Goal: Task Accomplishment & Management: Use online tool/utility

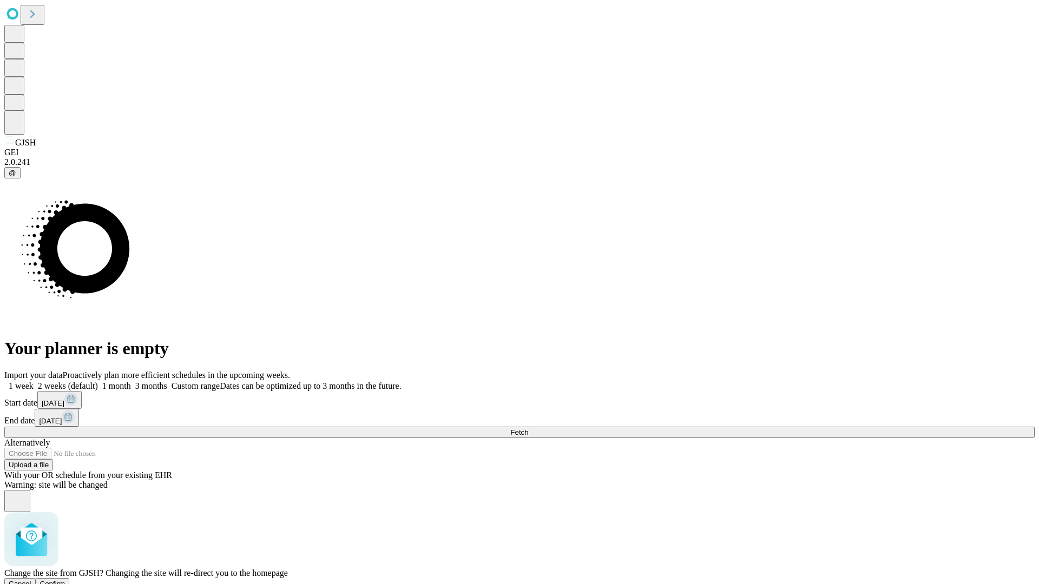
click at [65, 580] on span "Confirm" at bounding box center [52, 584] width 25 height 8
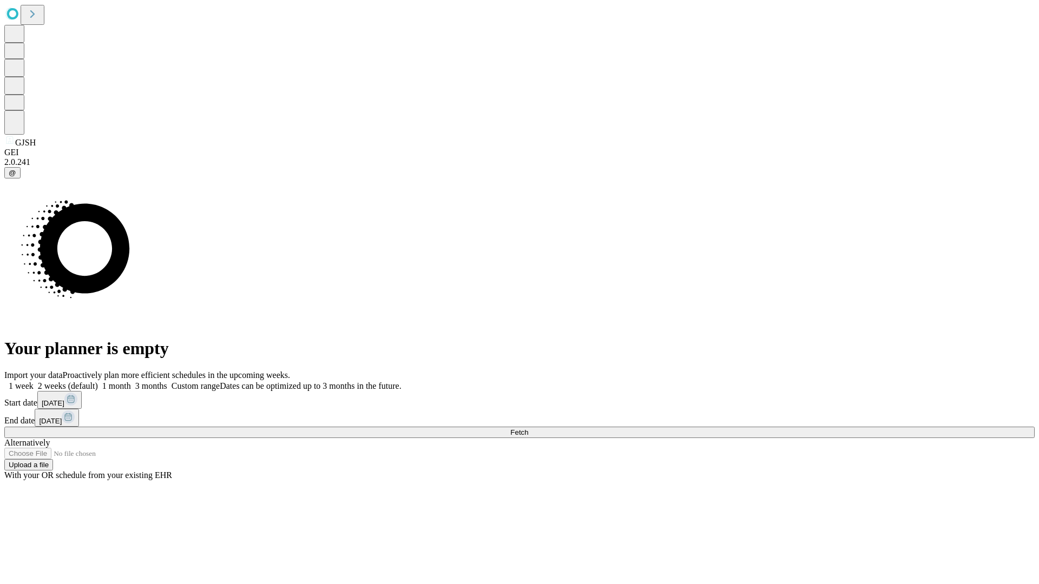
click at [34, 381] on label "1 week" at bounding box center [18, 385] width 29 height 9
click at [528, 428] on span "Fetch" at bounding box center [519, 432] width 18 height 8
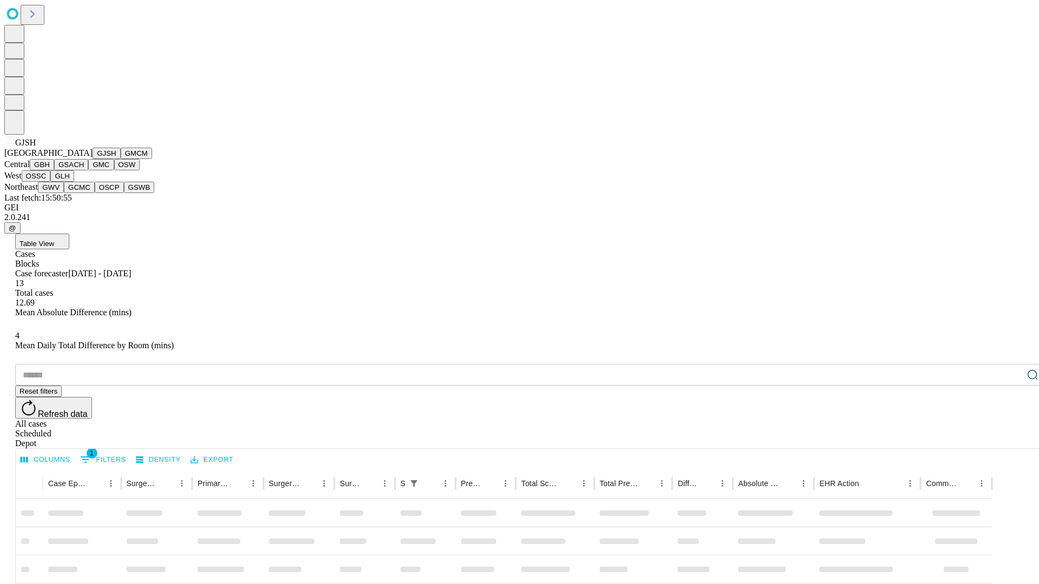
click at [121, 159] on button "GMCM" at bounding box center [136, 153] width 31 height 11
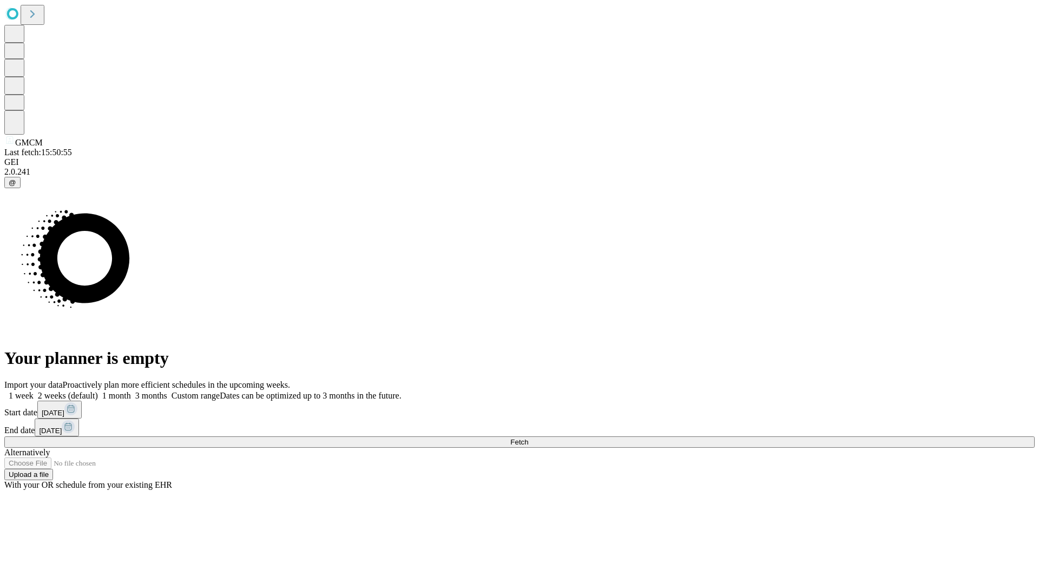
click at [34, 391] on label "1 week" at bounding box center [18, 395] width 29 height 9
click at [528, 438] on span "Fetch" at bounding box center [519, 442] width 18 height 8
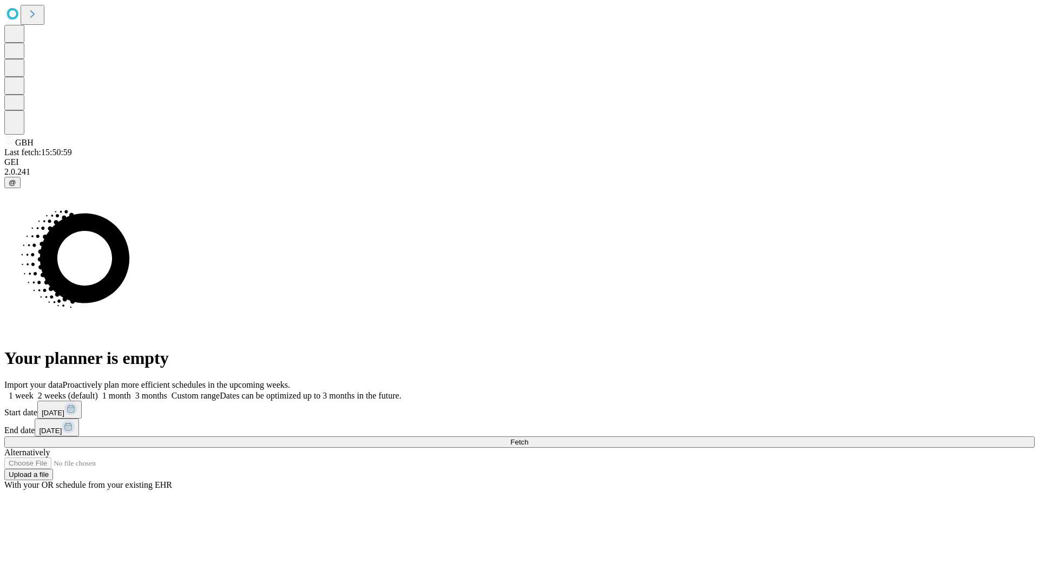
click at [34, 391] on label "1 week" at bounding box center [18, 395] width 29 height 9
click at [528, 438] on span "Fetch" at bounding box center [519, 442] width 18 height 8
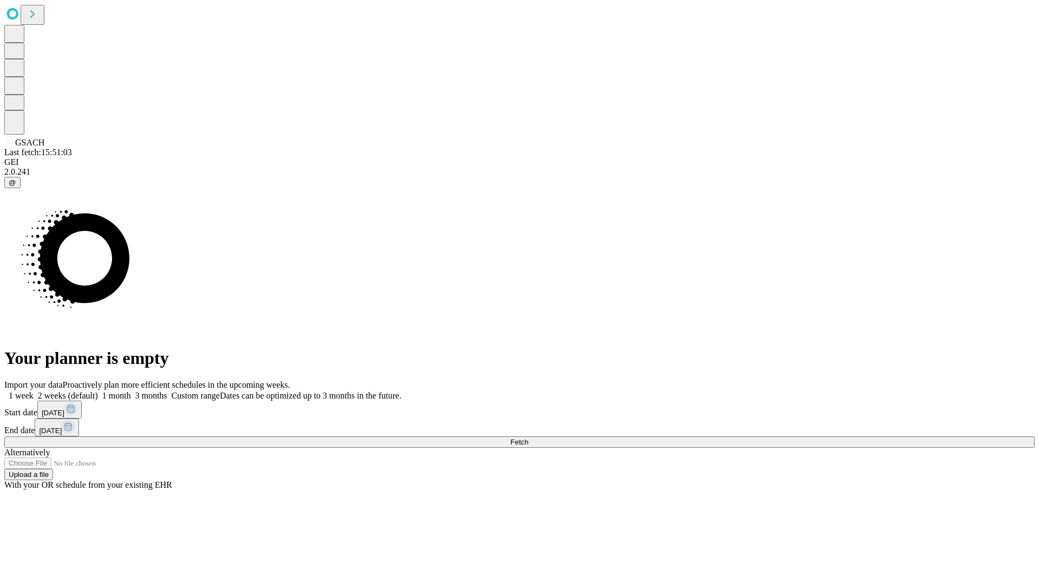
click at [528, 438] on span "Fetch" at bounding box center [519, 442] width 18 height 8
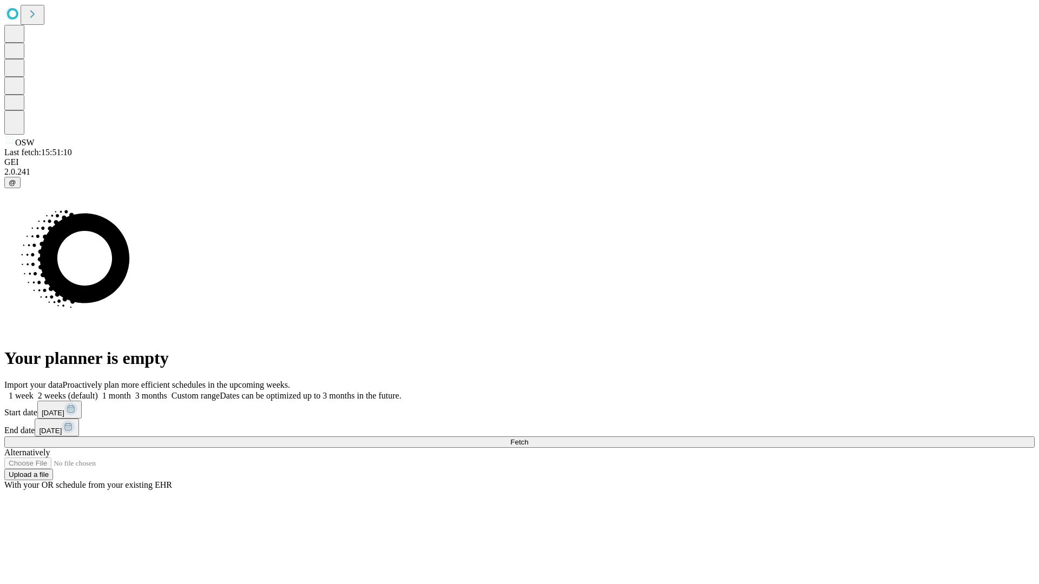
click at [34, 391] on label "1 week" at bounding box center [18, 395] width 29 height 9
click at [528, 438] on span "Fetch" at bounding box center [519, 442] width 18 height 8
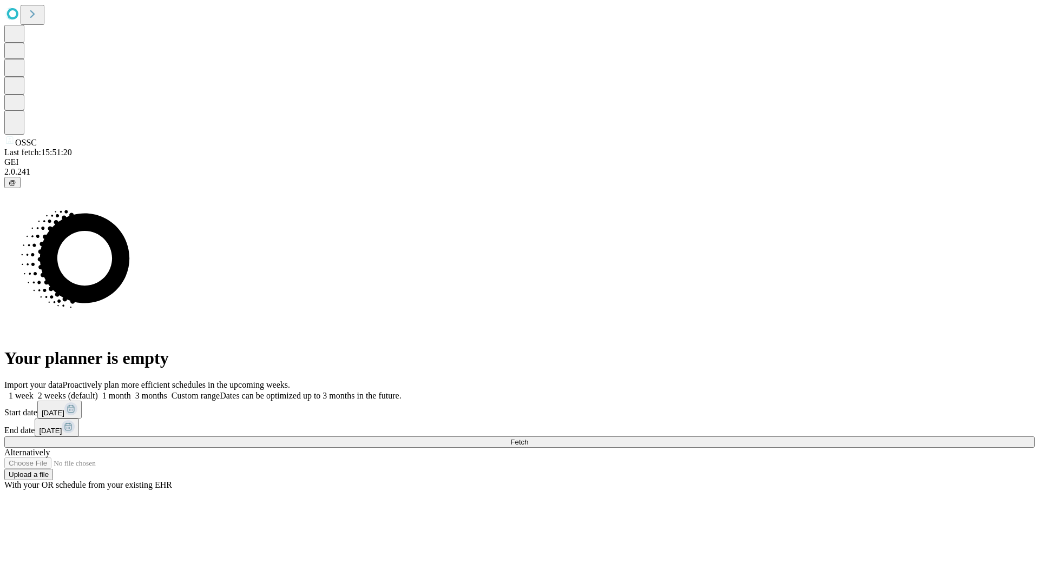
click at [34, 391] on label "1 week" at bounding box center [18, 395] width 29 height 9
click at [528, 438] on span "Fetch" at bounding box center [519, 442] width 18 height 8
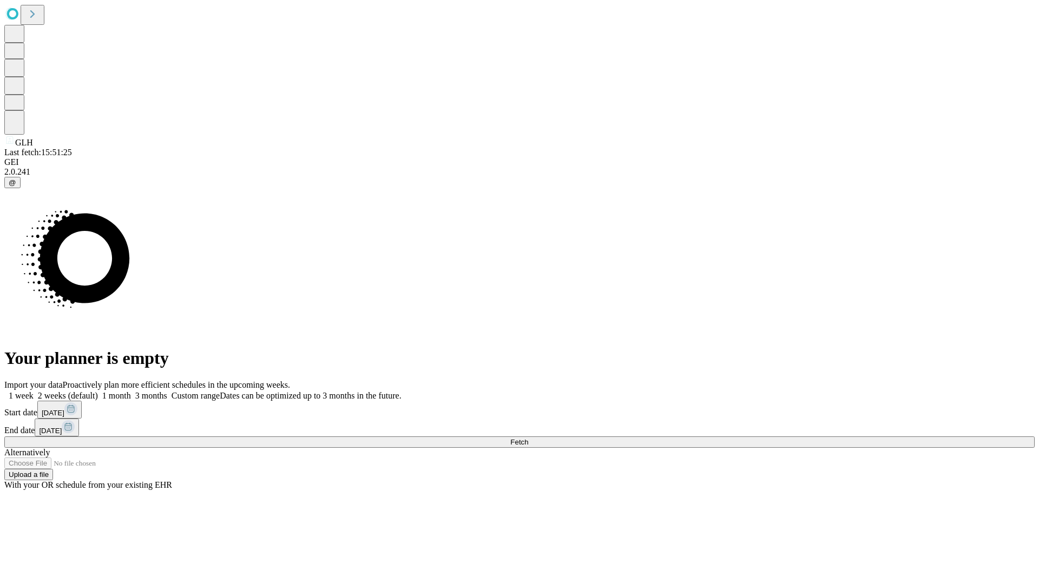
click at [528, 438] on span "Fetch" at bounding box center [519, 442] width 18 height 8
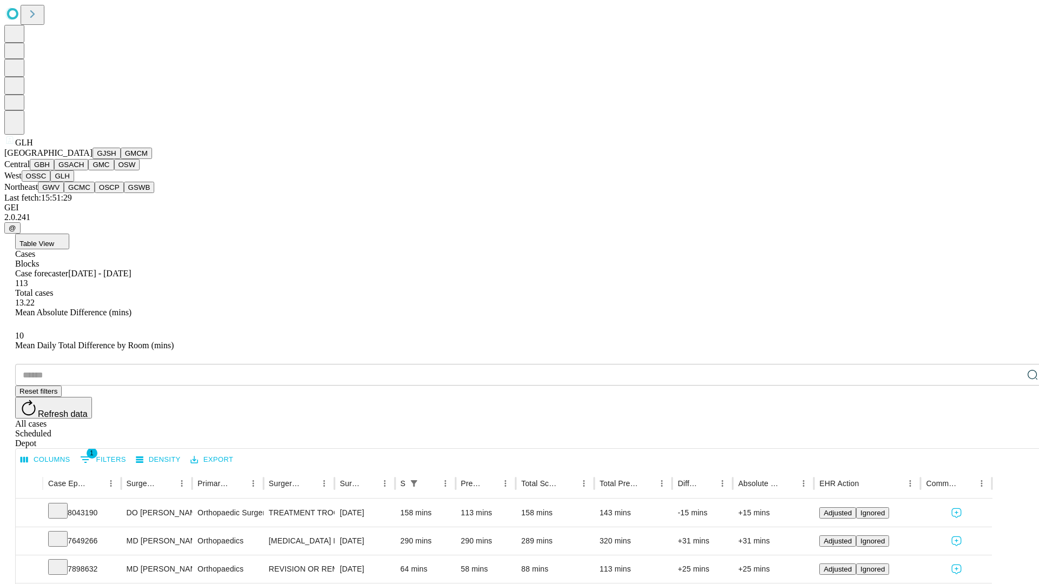
click at [64, 193] on button "GWV" at bounding box center [51, 187] width 26 height 11
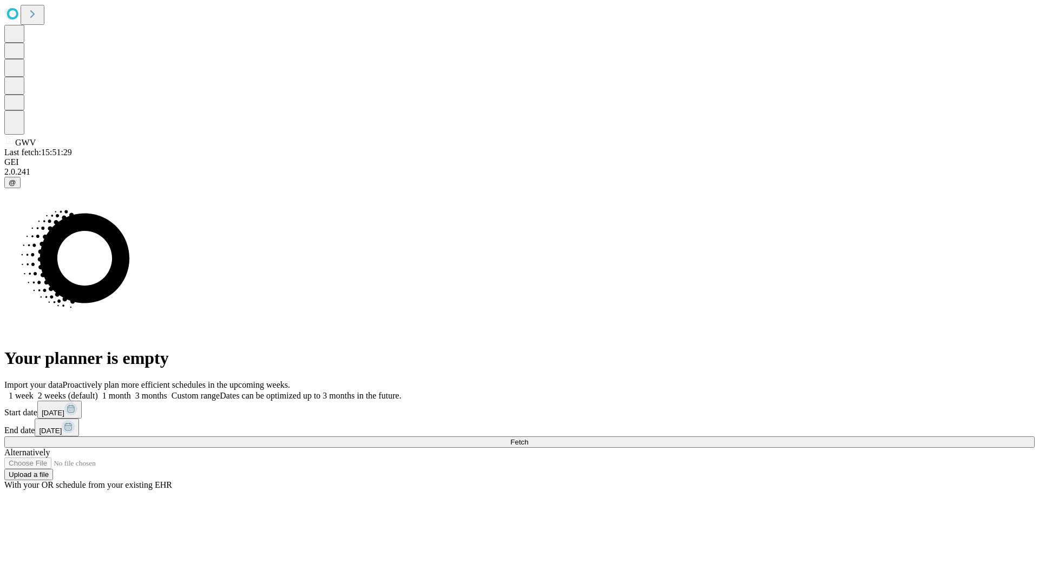
click at [34, 391] on label "1 week" at bounding box center [18, 395] width 29 height 9
click at [528, 438] on span "Fetch" at bounding box center [519, 442] width 18 height 8
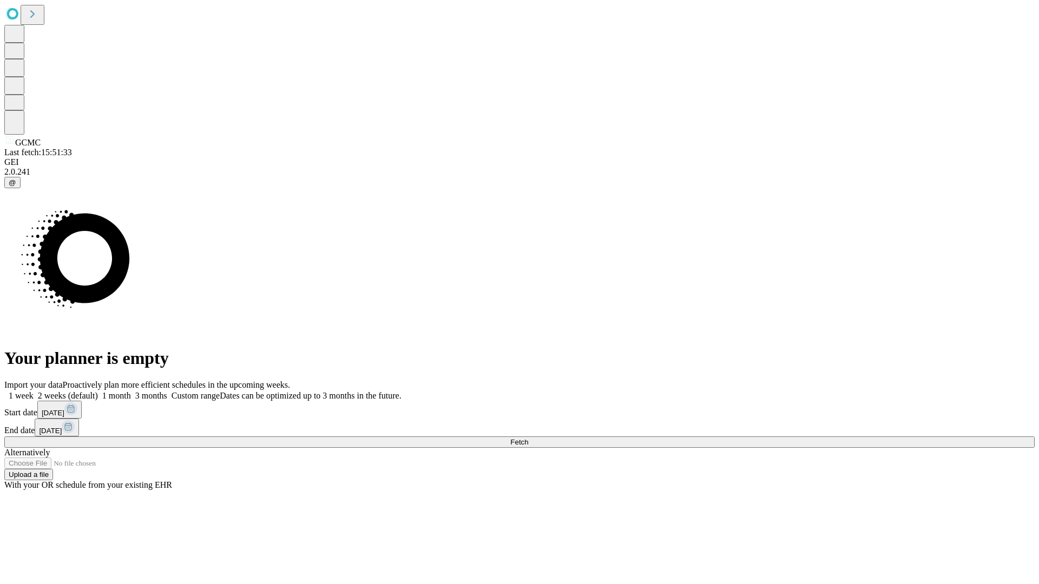
click at [528, 438] on span "Fetch" at bounding box center [519, 442] width 18 height 8
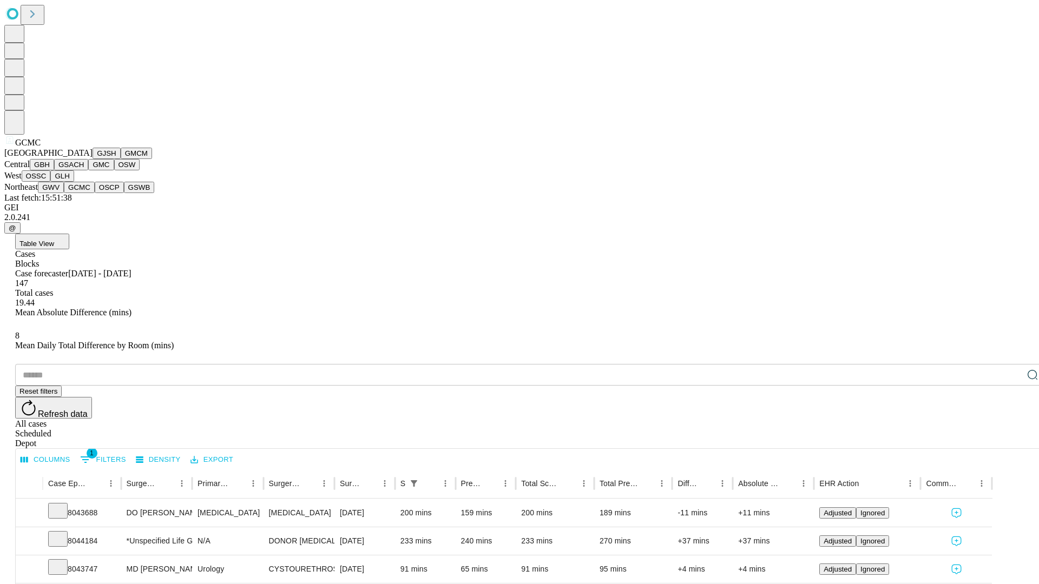
click at [95, 193] on button "OSCP" at bounding box center [109, 187] width 29 height 11
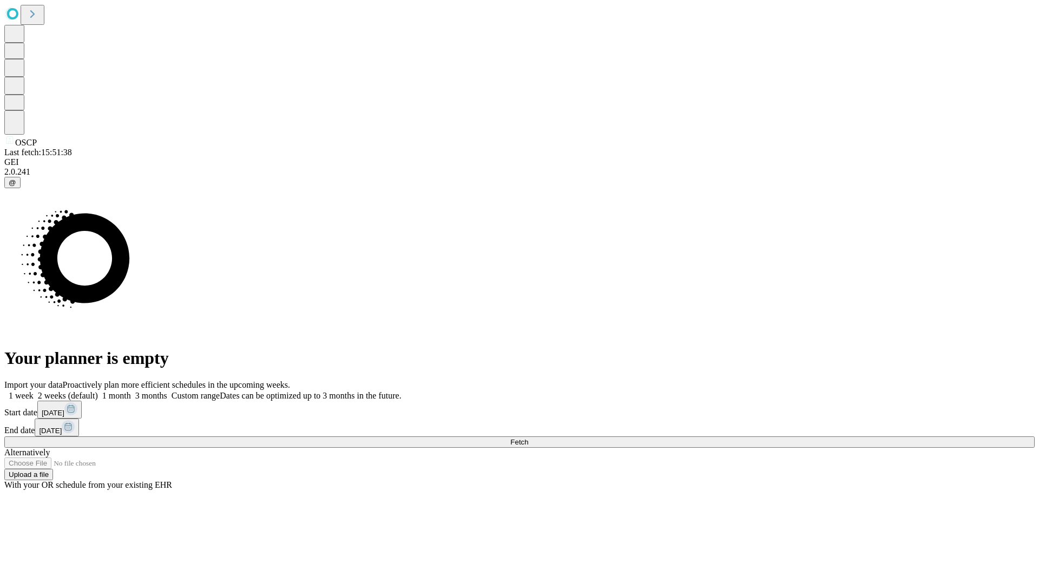
click at [34, 391] on label "1 week" at bounding box center [18, 395] width 29 height 9
click at [528, 438] on span "Fetch" at bounding box center [519, 442] width 18 height 8
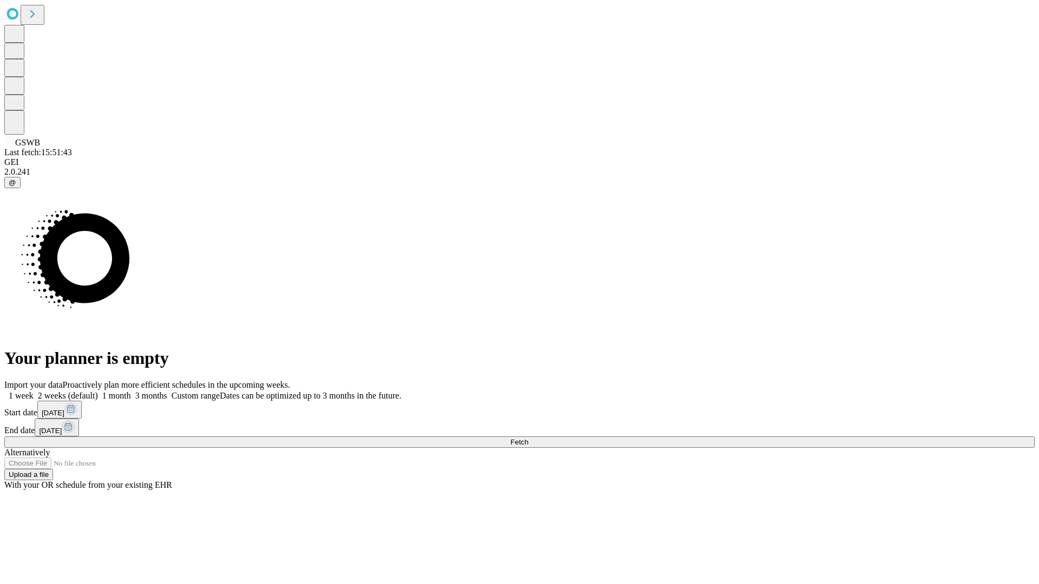
click at [34, 391] on label "1 week" at bounding box center [18, 395] width 29 height 9
click at [528, 438] on span "Fetch" at bounding box center [519, 442] width 18 height 8
